Goal: Task Accomplishment & Management: Manage account settings

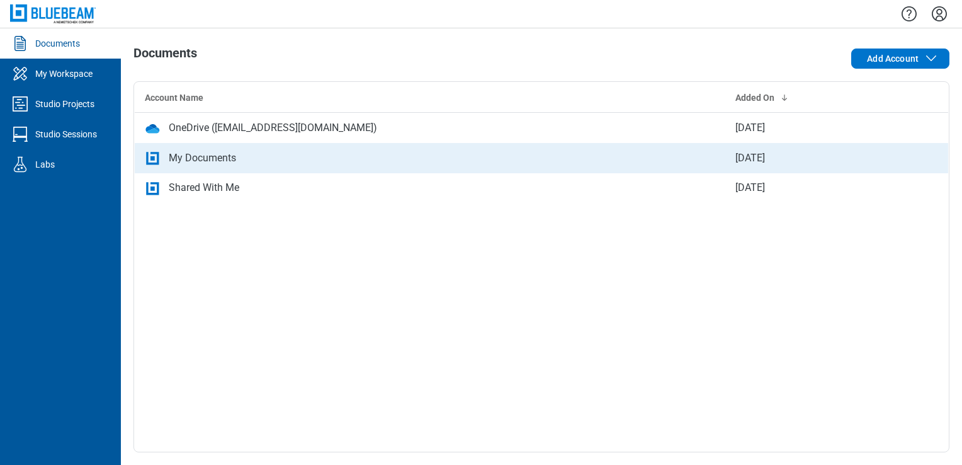
click at [171, 159] on div "My Documents" at bounding box center [202, 158] width 67 height 15
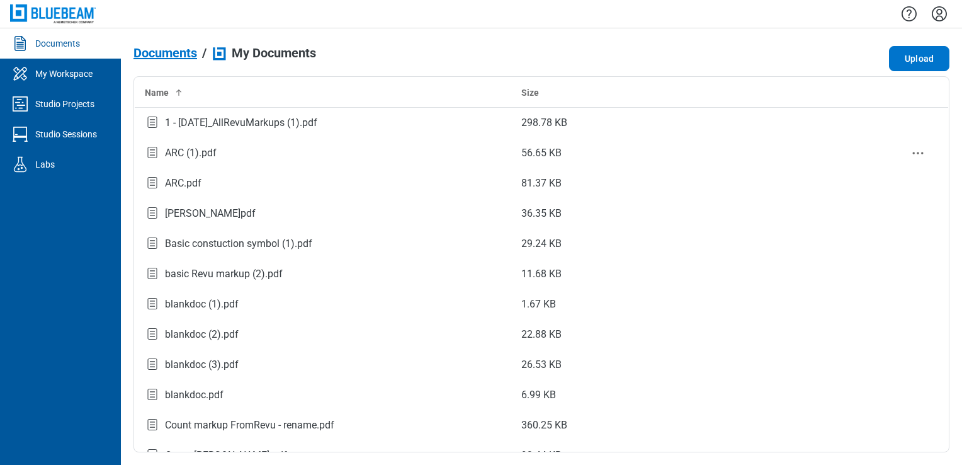
click at [171, 159] on div "ARC (1).pdf" at bounding box center [191, 152] width 52 height 15
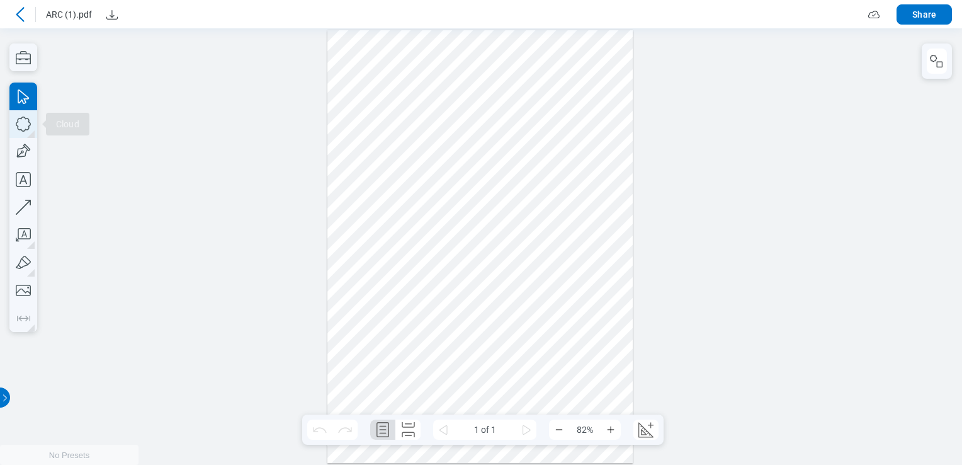
click at [20, 115] on icon "button" at bounding box center [23, 124] width 28 height 28
drag, startPoint x: 346, startPoint y: 113, endPoint x: 365, endPoint y: 124, distance: 21.7
click at [365, 124] on div at bounding box center [481, 246] width 306 height 433
click at [523, 54] on div "button" at bounding box center [523, 54] width 13 height 13
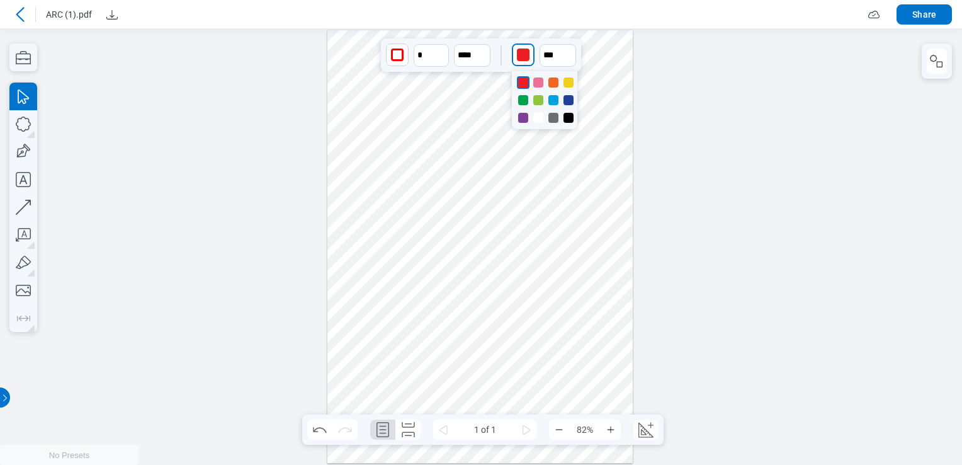
click at [568, 84] on div at bounding box center [569, 82] width 10 height 10
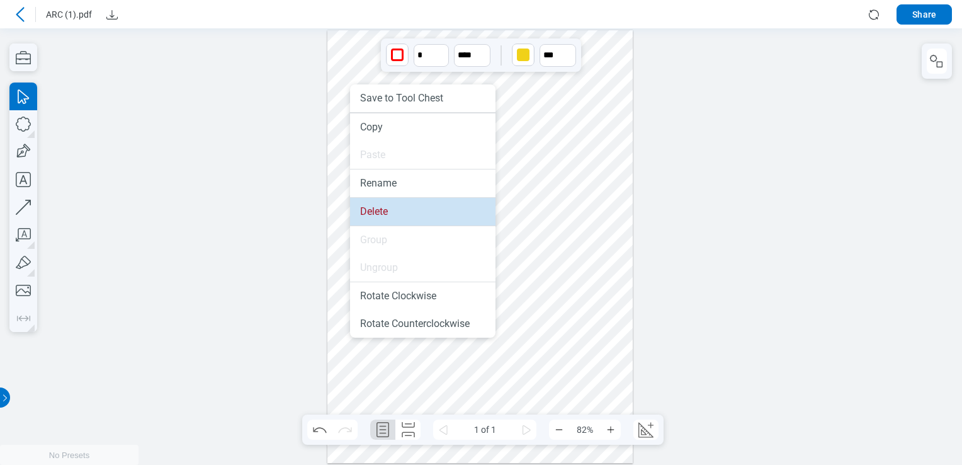
click at [373, 215] on li "Delete" at bounding box center [422, 212] width 145 height 28
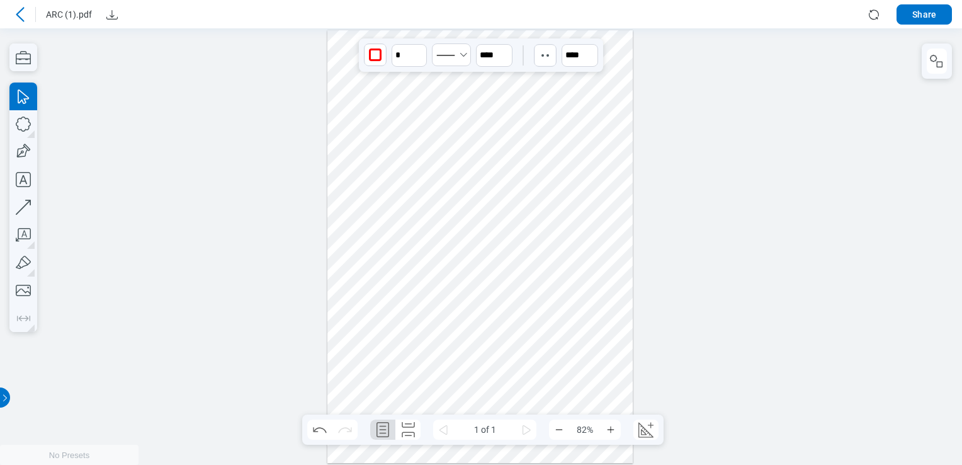
click at [335, 77] on div at bounding box center [481, 246] width 306 height 433
click at [346, 130] on div at bounding box center [481, 246] width 306 height 433
click at [607, 108] on div at bounding box center [481, 246] width 306 height 433
click at [18, 15] on icon at bounding box center [20, 14] width 8 height 14
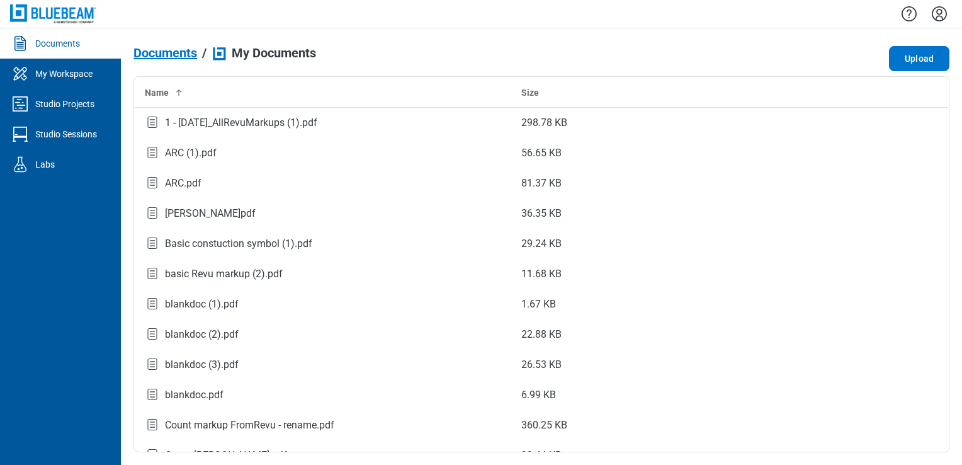
click at [18, 15] on img at bounding box center [53, 13] width 86 height 18
